Goal: Information Seeking & Learning: Compare options

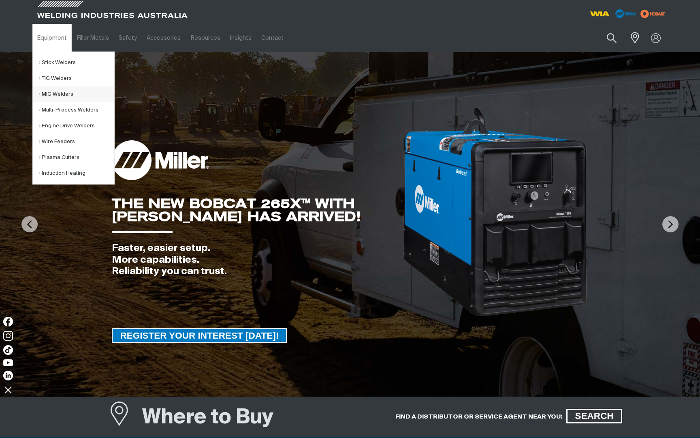
click at [64, 94] on link "MIG Welders" at bounding box center [76, 94] width 75 height 16
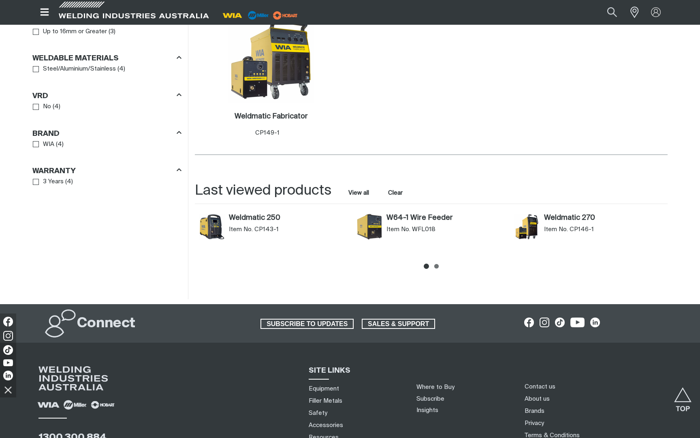
scroll to position [593, 0]
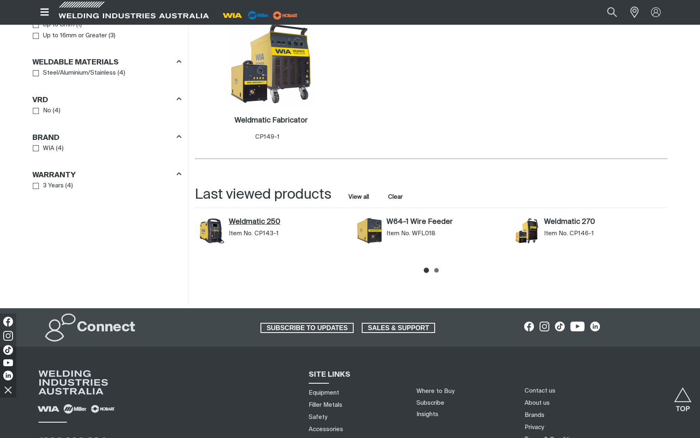
click at [254, 222] on link "Weldmatic 250" at bounding box center [289, 222] width 120 height 9
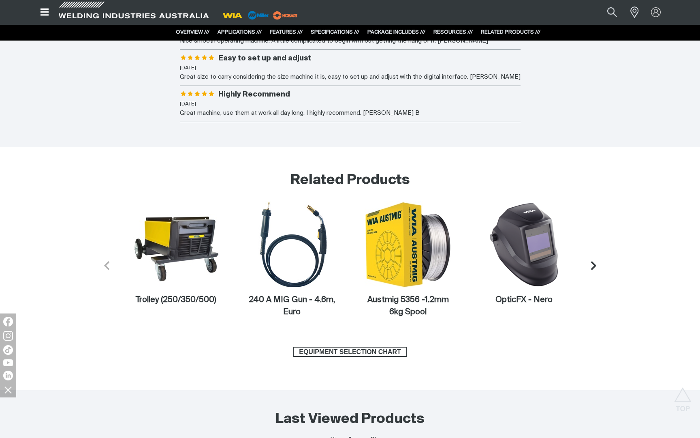
scroll to position [3498, 0]
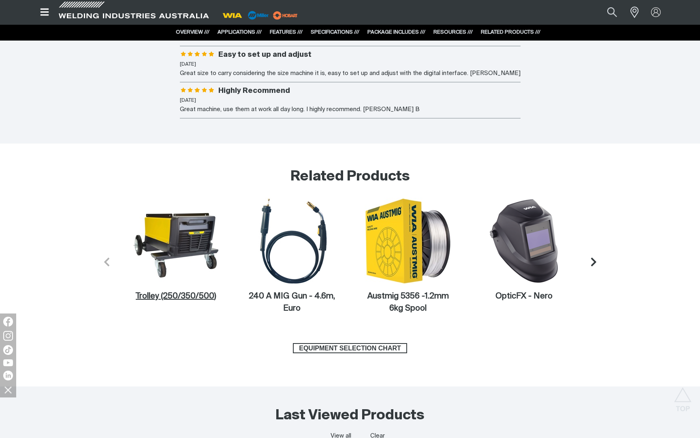
click at [187, 239] on img at bounding box center [176, 240] width 87 height 87
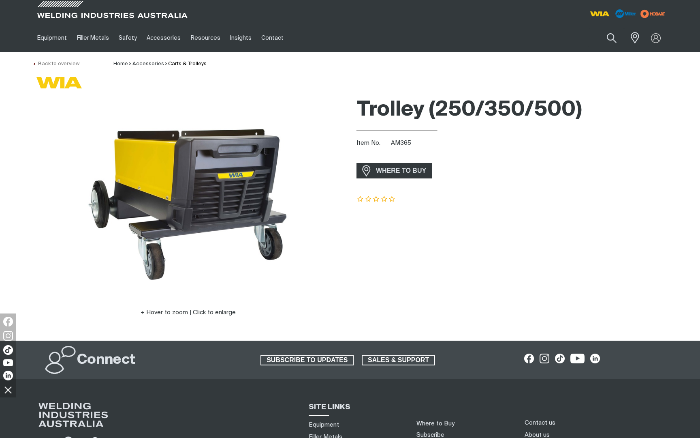
click at [51, 63] on link "Back to overview" at bounding box center [55, 63] width 47 height 5
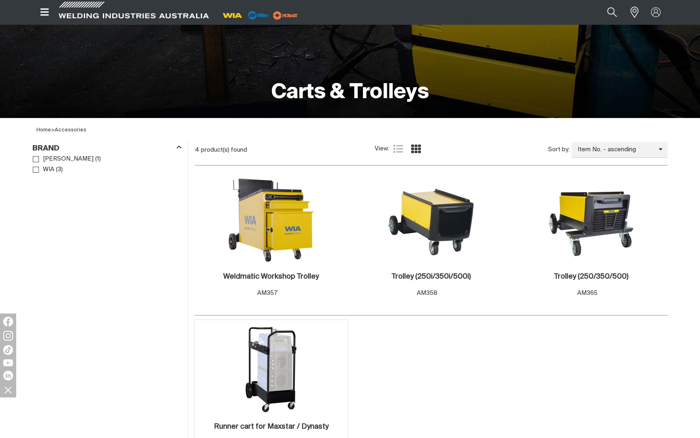
scroll to position [136, 0]
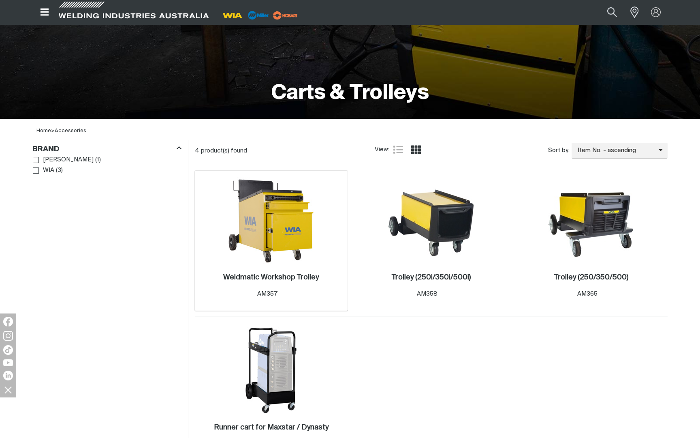
click at [294, 279] on h2 "Weldmatic Workshop Trolley ." at bounding box center [271, 277] width 96 height 7
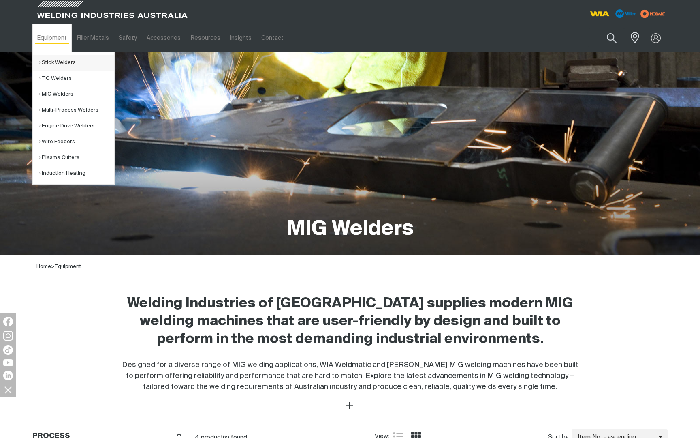
click at [67, 62] on link "Stick Welders" at bounding box center [76, 63] width 75 height 16
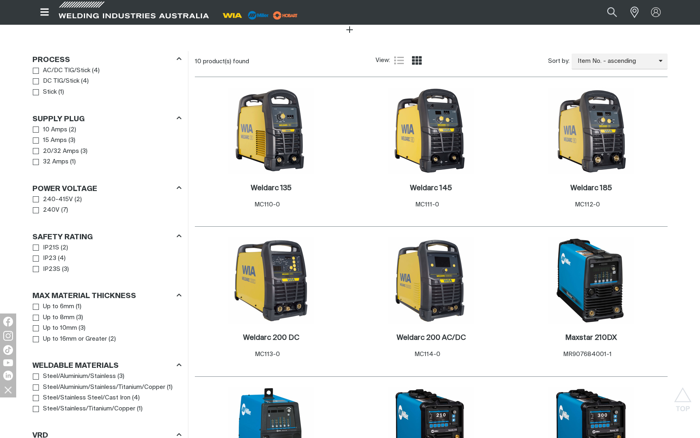
scroll to position [359, 0]
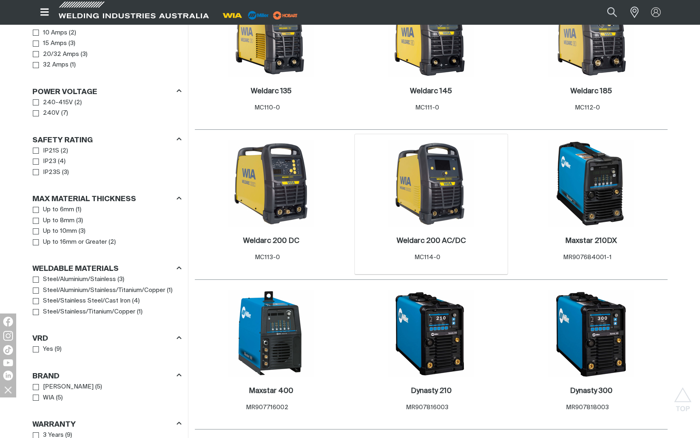
scroll to position [456, 0]
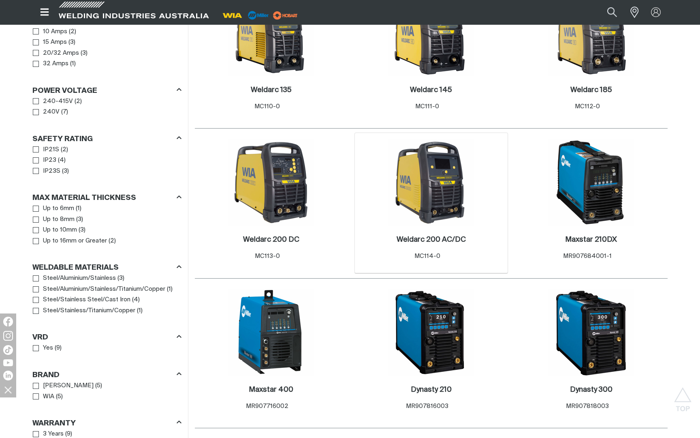
click at [437, 179] on img at bounding box center [431, 182] width 87 height 87
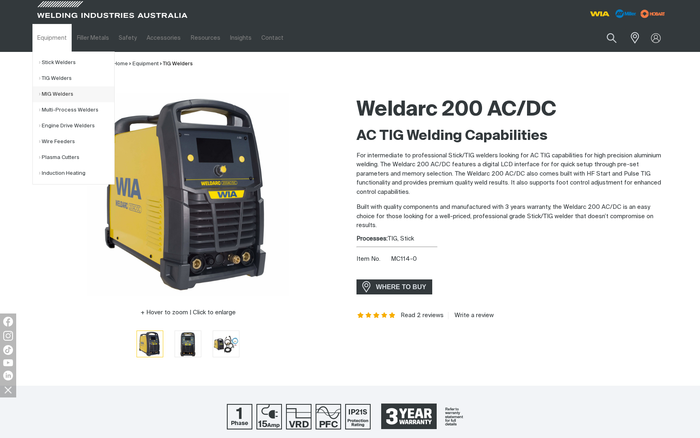
click at [60, 94] on link "MIG Welders" at bounding box center [76, 94] width 75 height 16
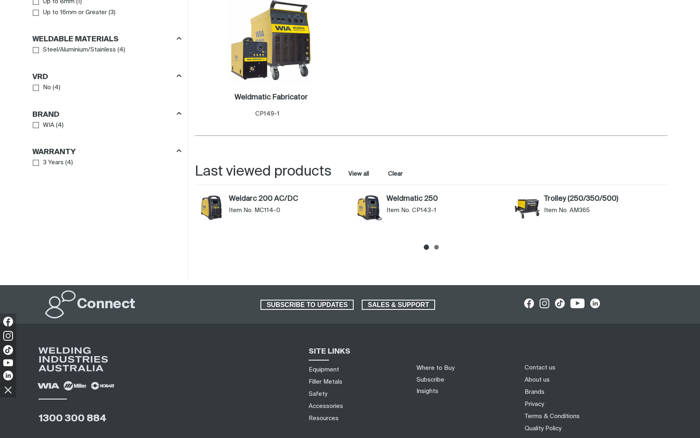
scroll to position [701, 0]
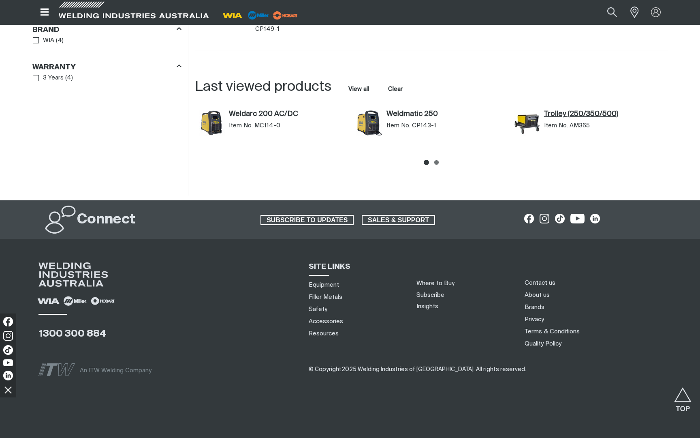
click at [573, 115] on link "Trolley (250/350/500)" at bounding box center [604, 114] width 120 height 9
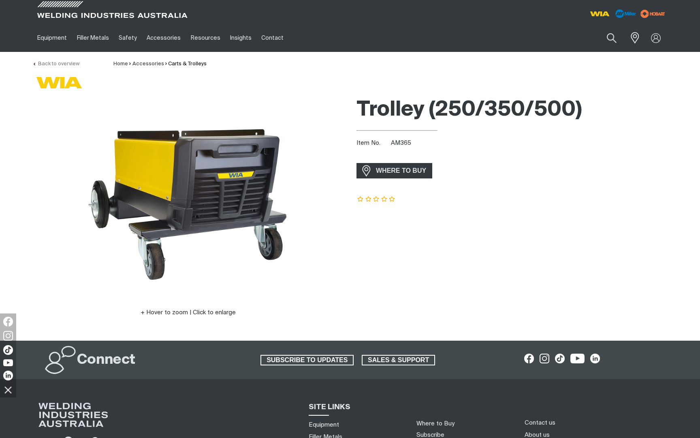
click at [55, 64] on link "Back to overview" at bounding box center [55, 63] width 47 height 5
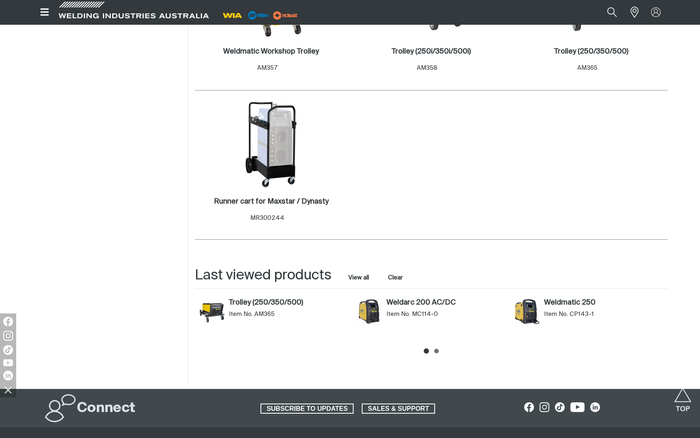
scroll to position [359, 0]
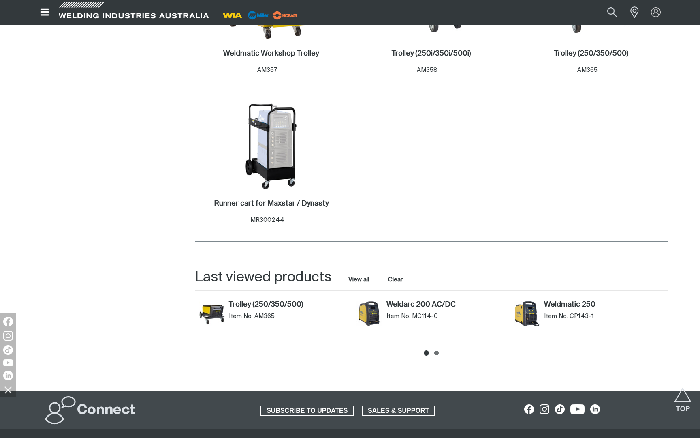
click at [581, 303] on link "Weldmatic 250" at bounding box center [604, 304] width 120 height 9
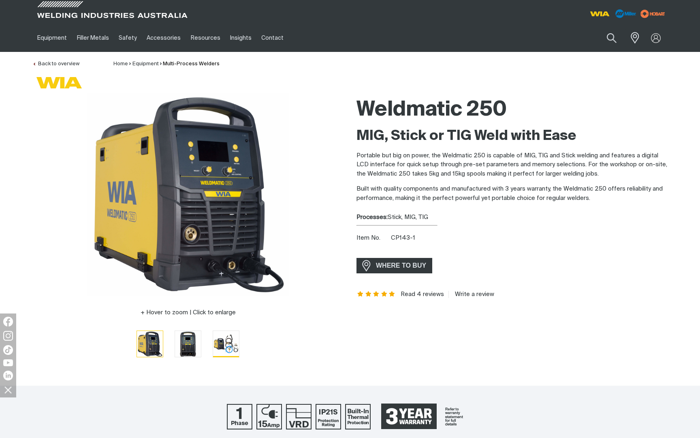
click at [231, 346] on img "Go to slide 3" at bounding box center [226, 344] width 26 height 26
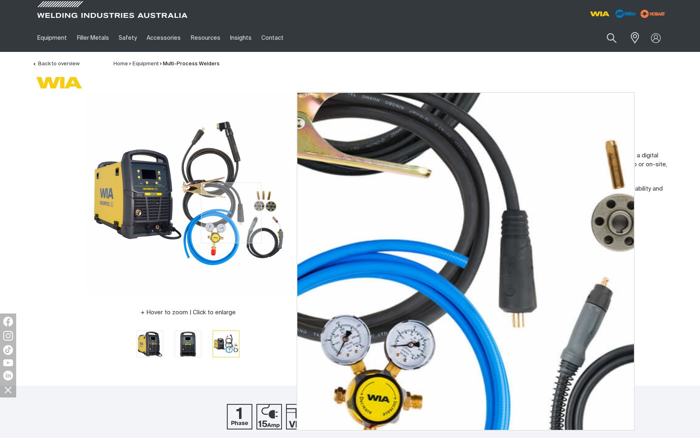
click at [231, 213] on img at bounding box center [188, 194] width 203 height 203
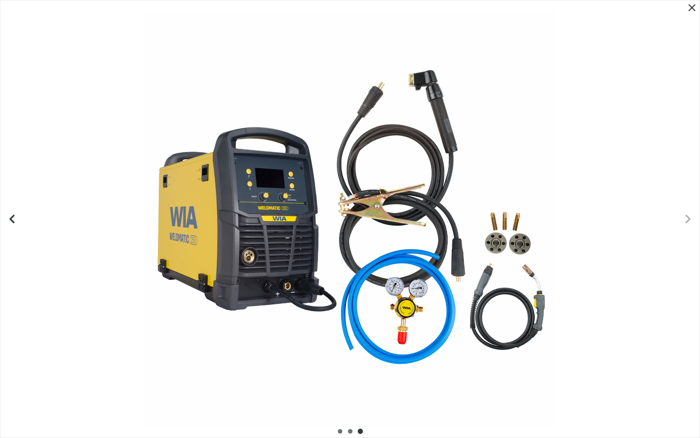
click at [697, 11] on icon "Close pop-up overlay" at bounding box center [692, 8] width 12 height 12
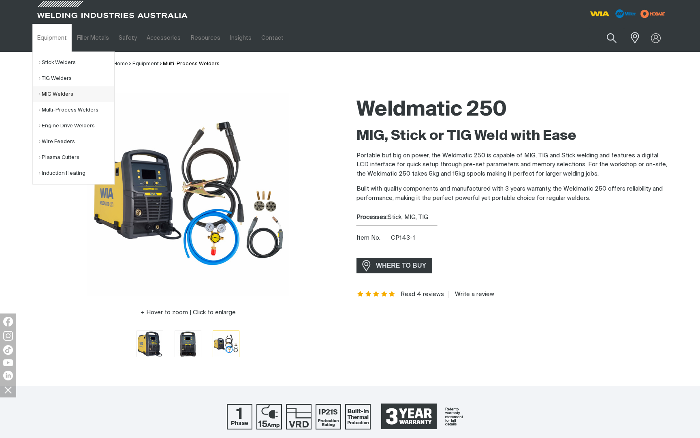
click at [57, 96] on link "MIG Welders" at bounding box center [76, 94] width 75 height 16
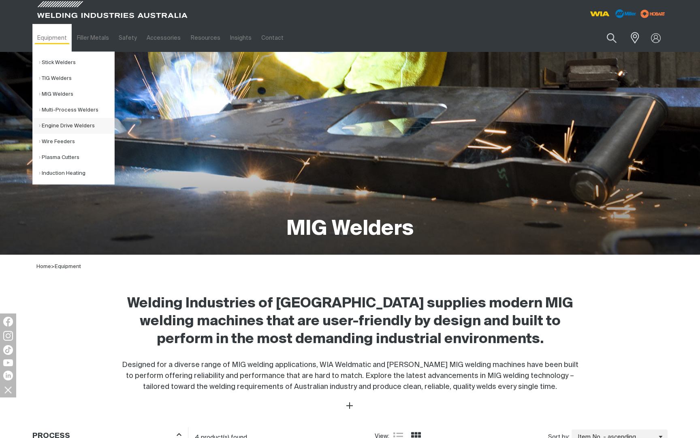
click at [73, 129] on link "Engine Drive Welders" at bounding box center [76, 126] width 75 height 16
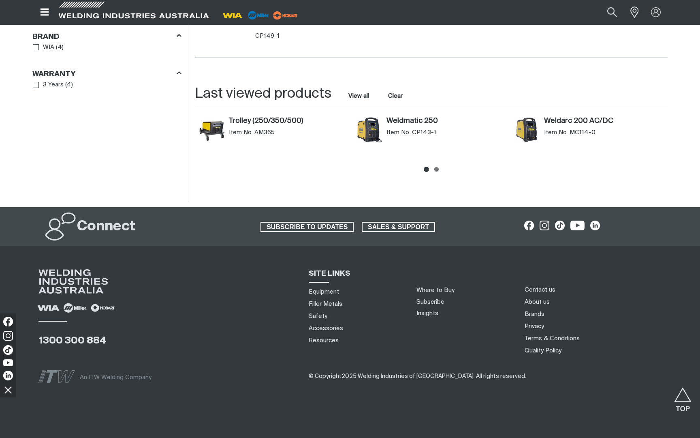
scroll to position [701, 0]
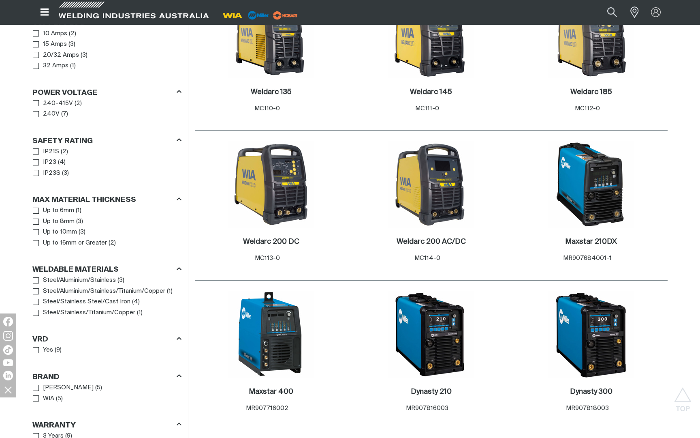
scroll to position [456, 0]
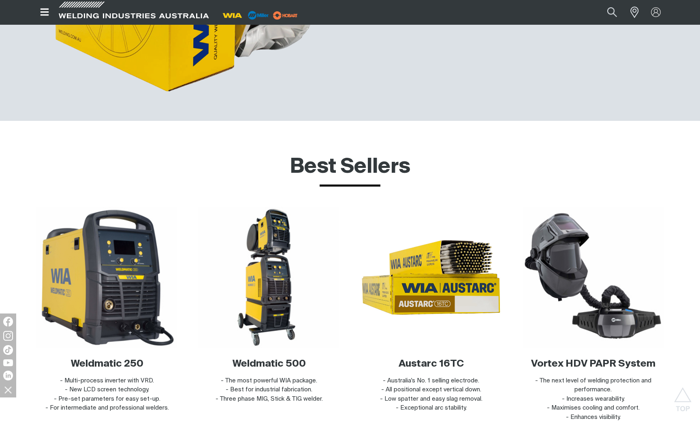
scroll to position [2889, 0]
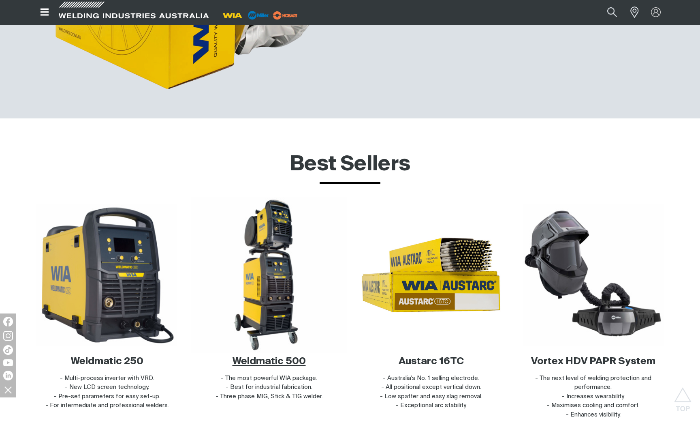
click at [274, 295] on img at bounding box center [269, 274] width 155 height 155
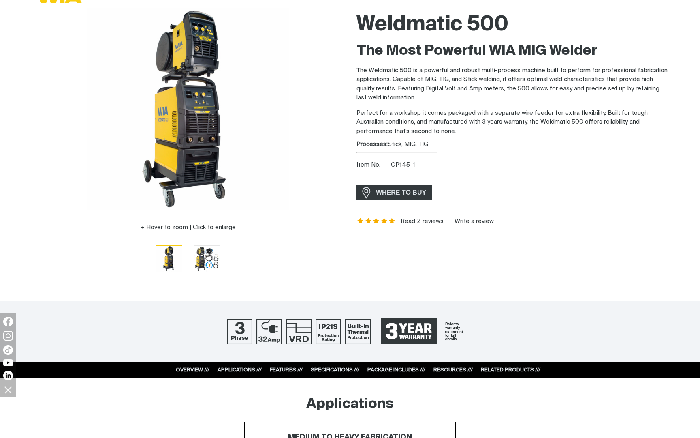
scroll to position [88, 0]
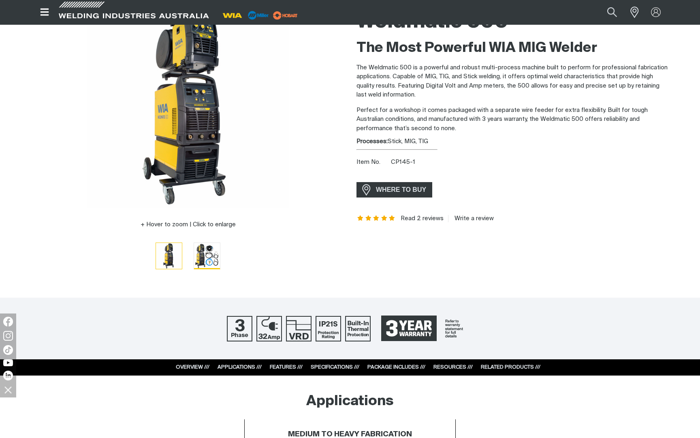
click at [213, 250] on img "Go to slide 2" at bounding box center [207, 256] width 26 height 26
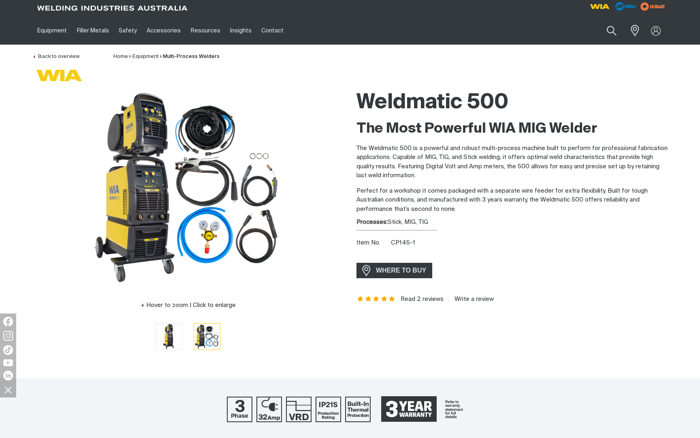
scroll to position [10, 0]
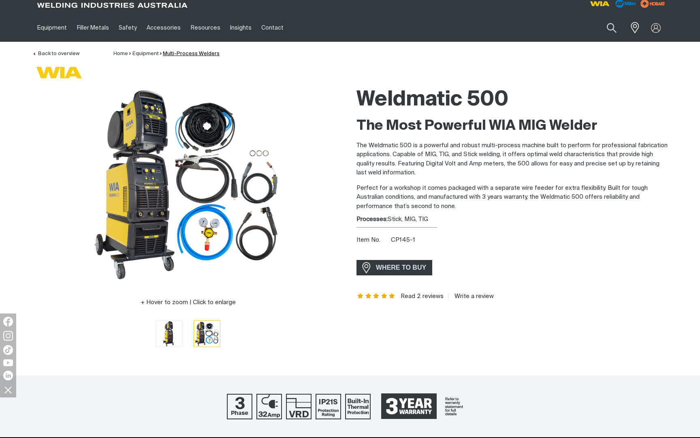
click at [184, 54] on link "Multi-Process Welders" at bounding box center [191, 53] width 57 height 5
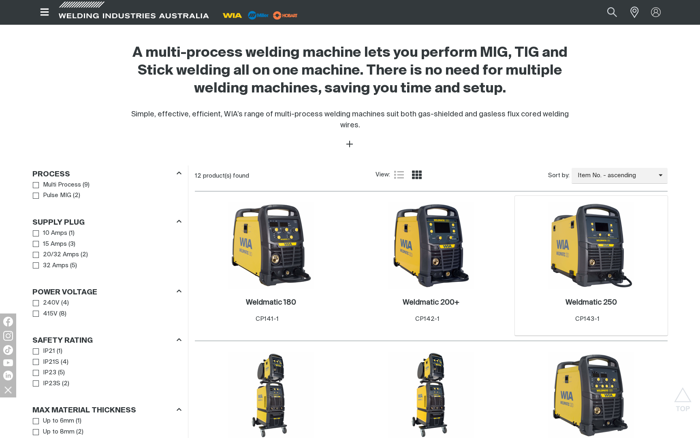
scroll to position [250, 0]
click at [601, 240] on img at bounding box center [591, 245] width 87 height 87
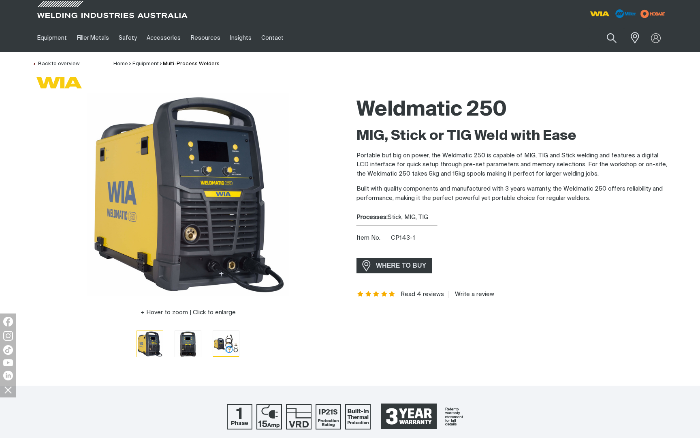
click at [227, 346] on img "Go to slide 3" at bounding box center [226, 344] width 26 height 26
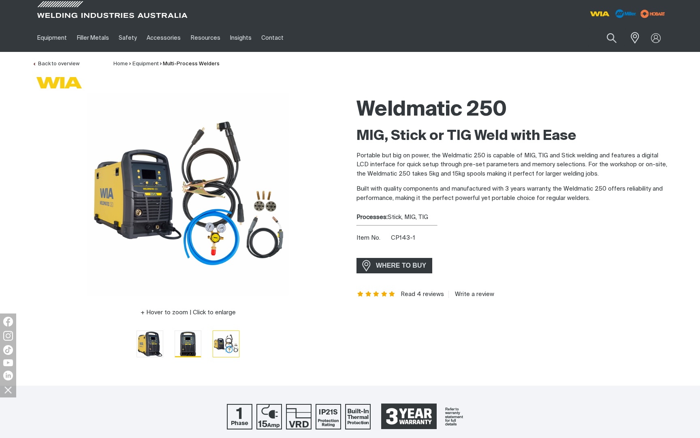
click at [189, 346] on img "Go to slide 2" at bounding box center [188, 344] width 26 height 26
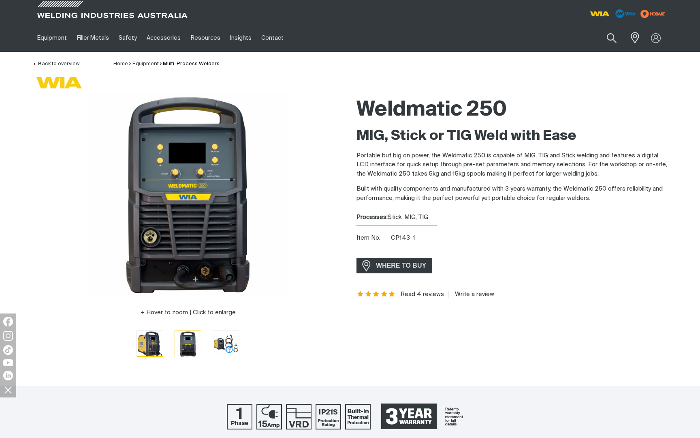
click at [137, 349] on button "Go to slide 1" at bounding box center [150, 343] width 27 height 27
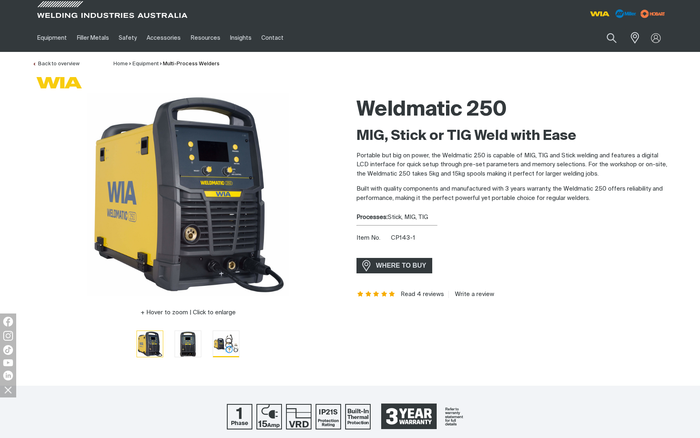
click at [231, 341] on img "Go to slide 3" at bounding box center [226, 344] width 26 height 26
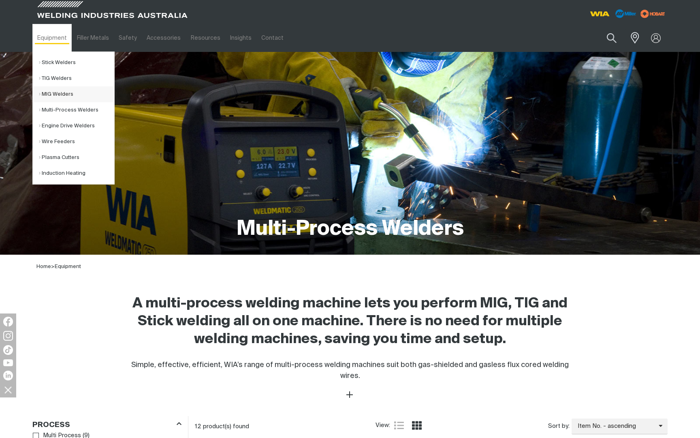
scroll to position [0, 0]
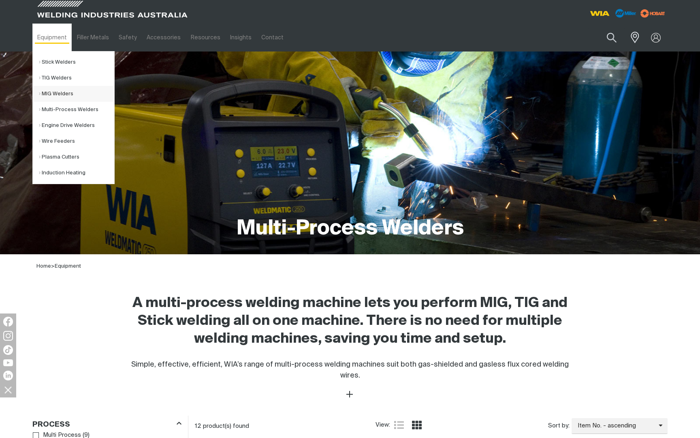
click at [59, 95] on link "MIG Welders" at bounding box center [76, 94] width 75 height 16
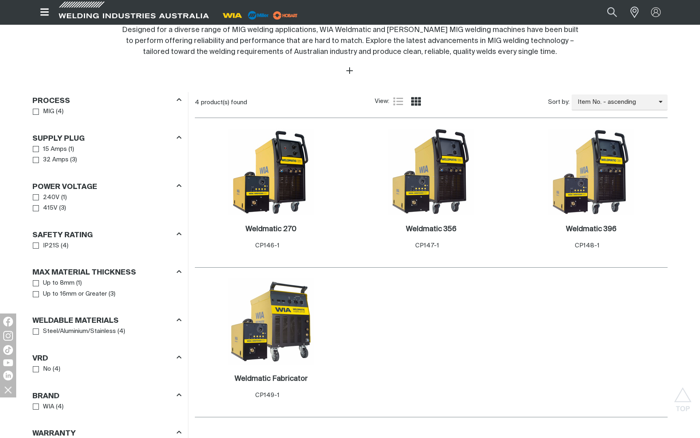
scroll to position [335, 0]
click at [302, 191] on img at bounding box center [271, 171] width 87 height 87
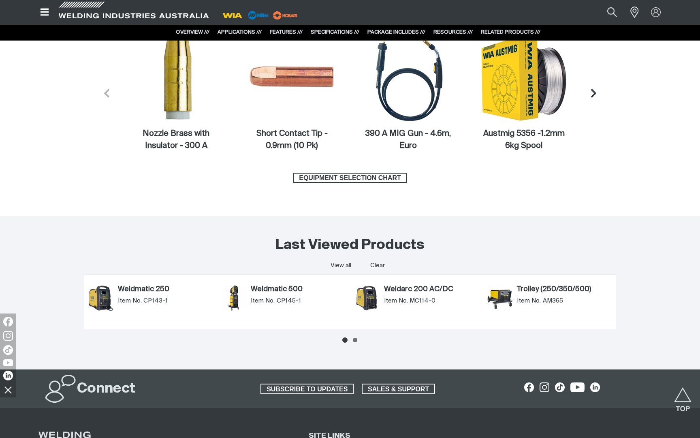
scroll to position [3082, 0]
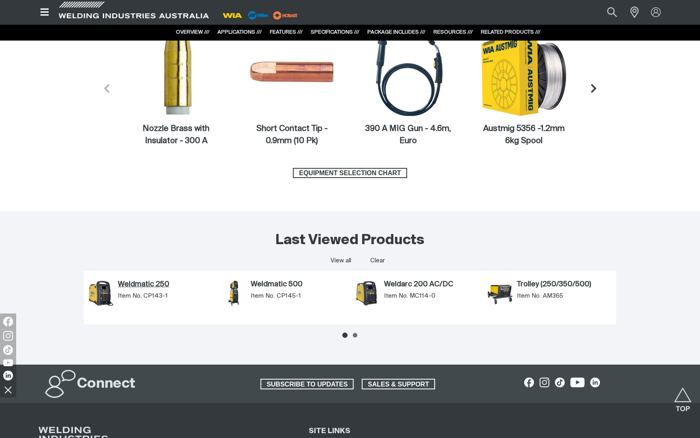
click at [148, 284] on link "Weldmatic 250" at bounding box center [165, 284] width 95 height 9
